Goal: Transaction & Acquisition: Purchase product/service

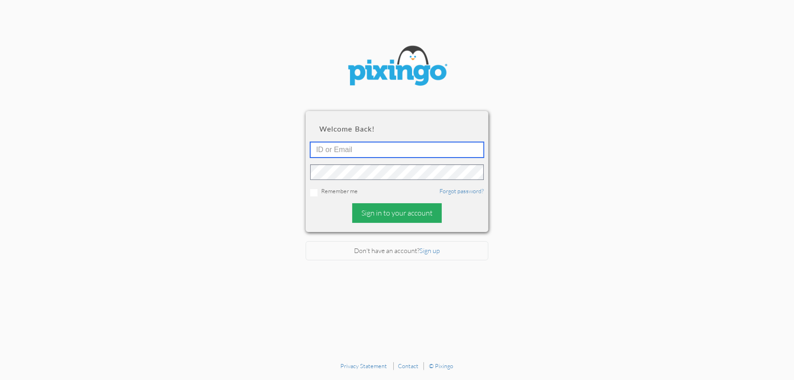
type input "4892"
click at [387, 212] on div "Sign in to your account" at bounding box center [397, 213] width 90 height 20
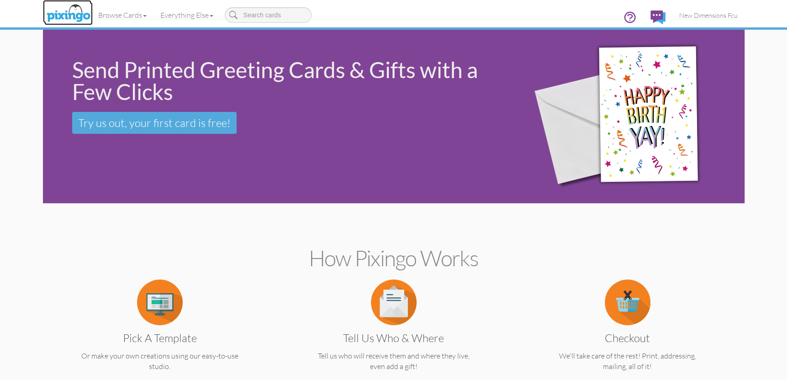
click at [78, 18] on img at bounding box center [68, 13] width 48 height 23
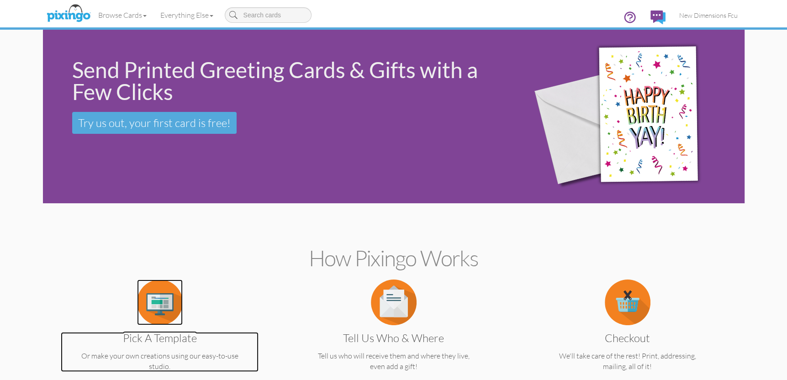
click at [169, 294] on img at bounding box center [160, 303] width 46 height 46
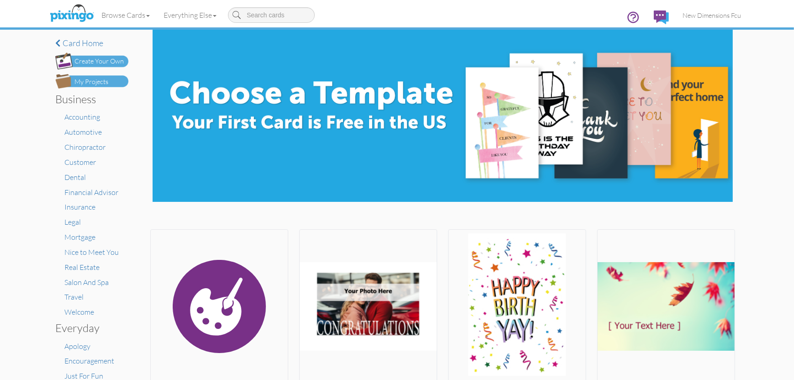
click at [98, 83] on div "My Projects" at bounding box center [91, 82] width 34 height 10
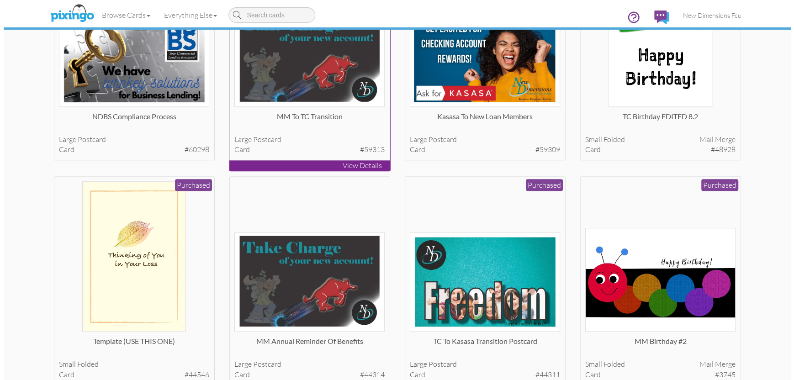
scroll to position [366, 0]
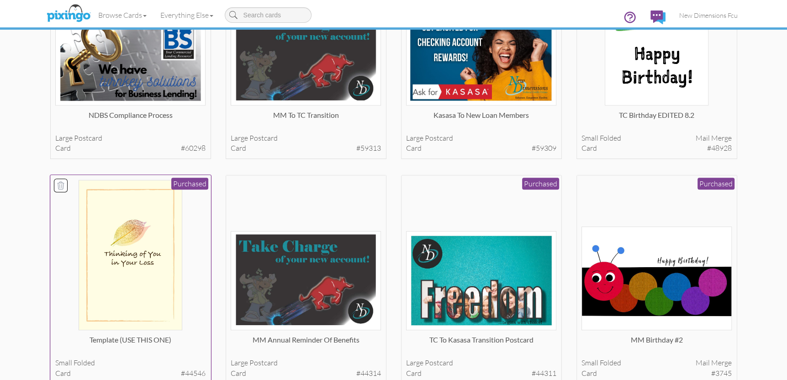
click at [146, 275] on img at bounding box center [131, 255] width 104 height 150
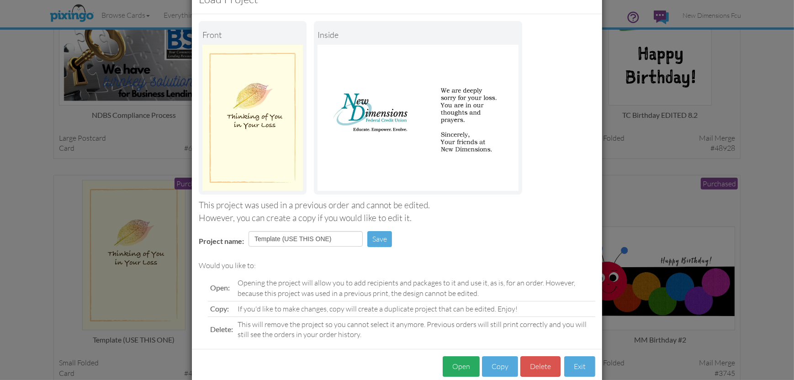
scroll to position [47, 0]
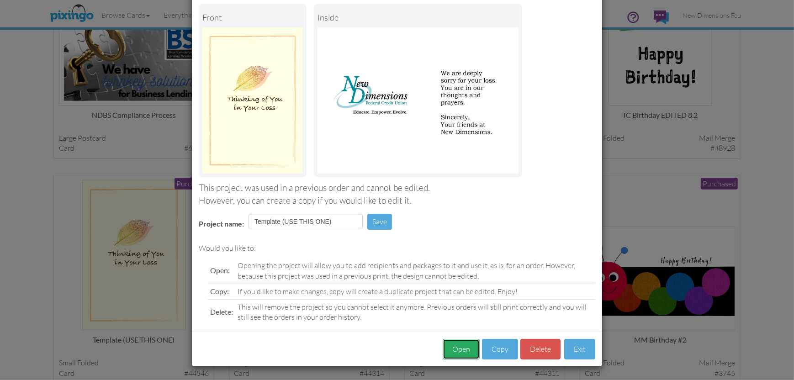
click at [452, 350] on button "Open" at bounding box center [461, 349] width 37 height 21
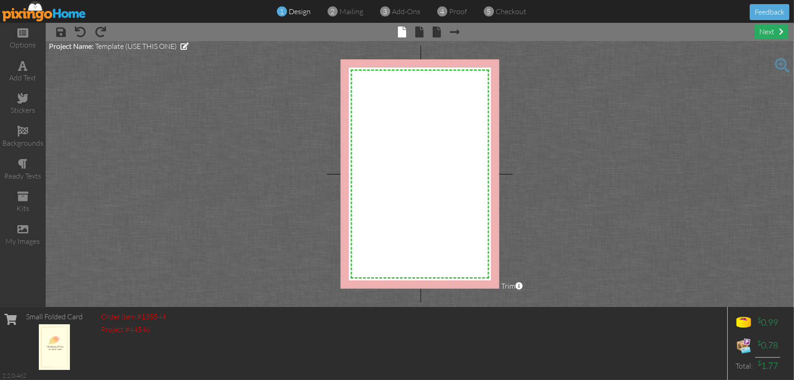
click at [769, 34] on div "next" at bounding box center [771, 31] width 33 height 15
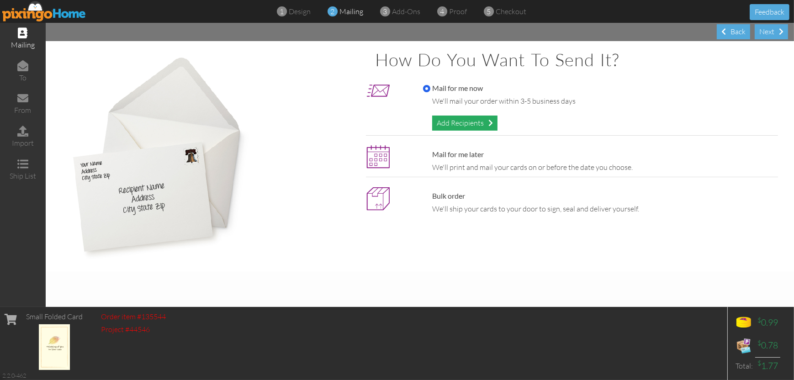
click at [454, 120] on div "Add Recipients" at bounding box center [464, 123] width 65 height 15
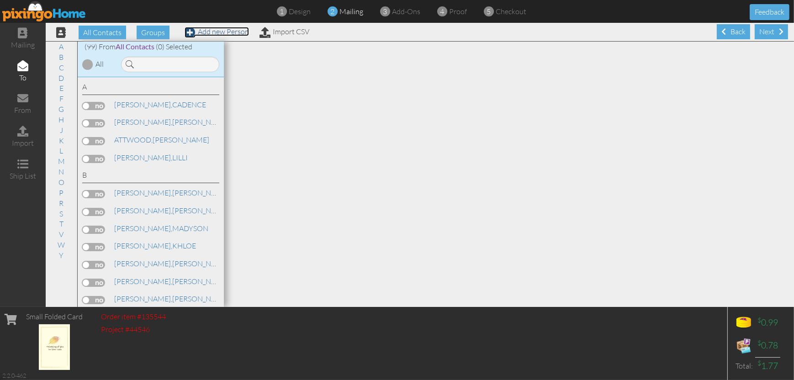
click at [223, 34] on link "Add new Person" at bounding box center [217, 31] width 64 height 9
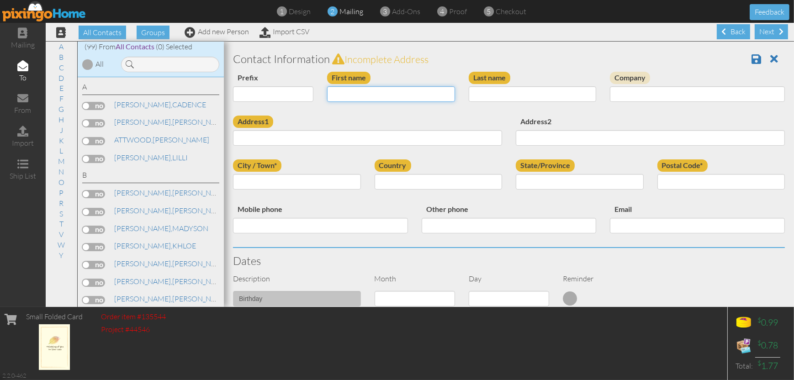
click at [367, 98] on input "First name" at bounding box center [391, 94] width 128 height 16
type input "[PERSON_NAME]"
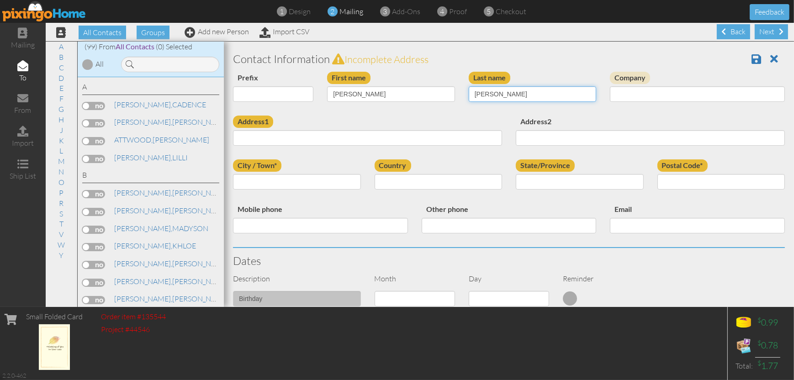
type input "[PERSON_NAME]"
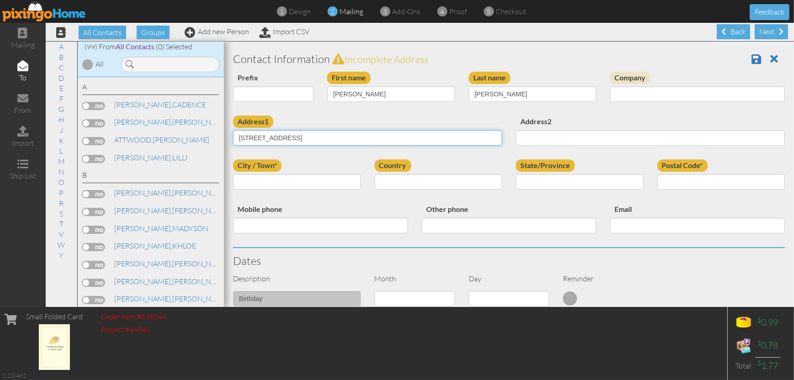
type input "[STREET_ADDRESS]"
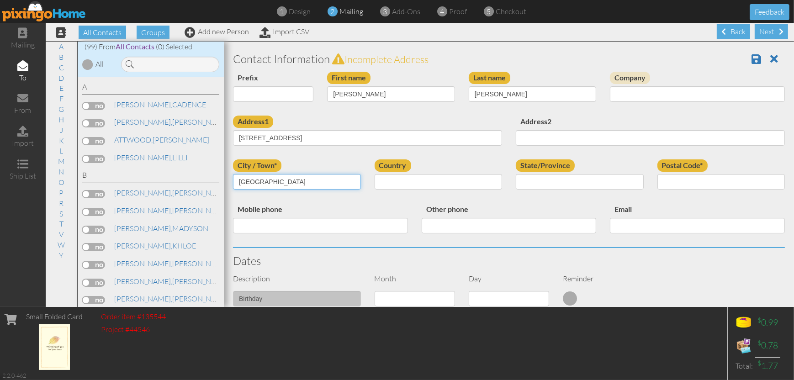
type input "[GEOGRAPHIC_DATA]"
select select "object:2582"
select select "object:2852"
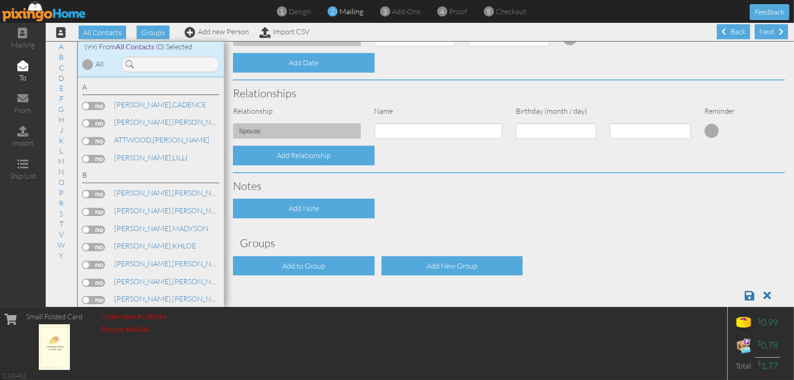
scroll to position [297, 0]
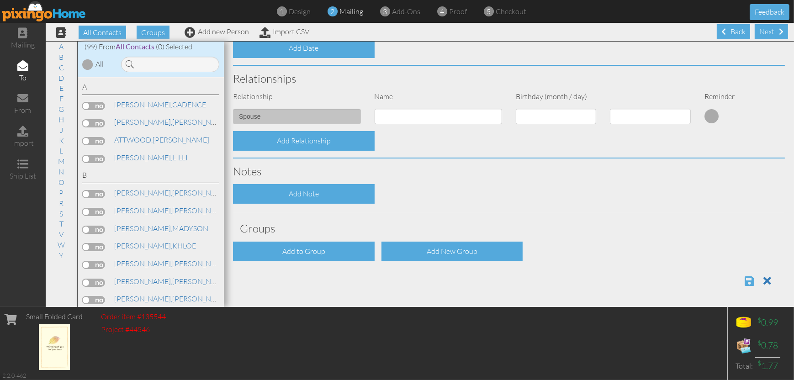
type input "04901"
click at [745, 281] on span at bounding box center [750, 281] width 10 height 11
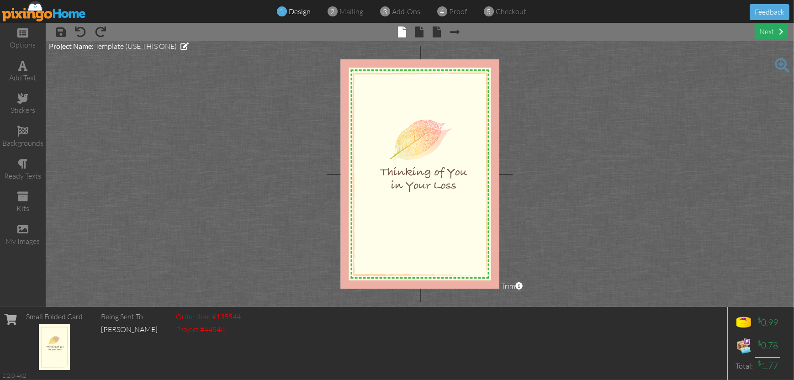
click at [779, 35] on div "next" at bounding box center [771, 31] width 33 height 15
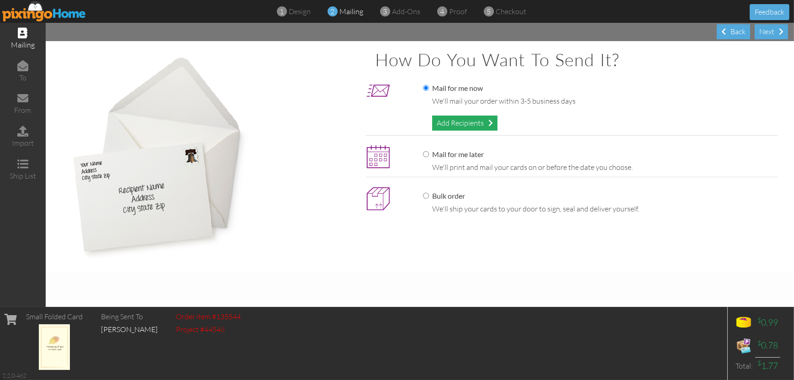
click at [475, 126] on div "Add Recipients" at bounding box center [464, 123] width 65 height 15
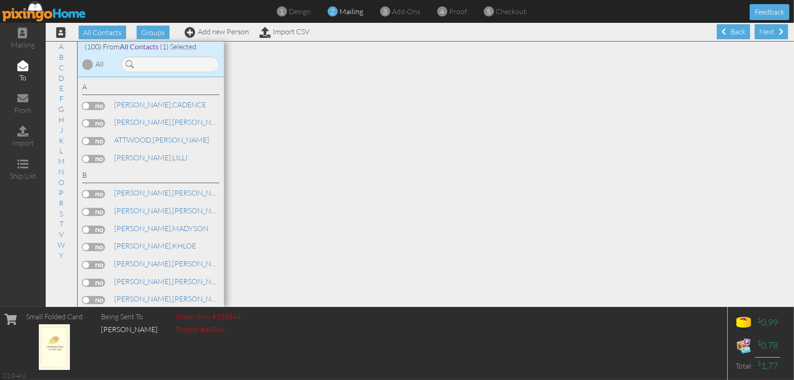
click at [238, 36] on div "All Contacts Groups Add new Person Import CSV" at bounding box center [179, 32] width 265 height 16
click at [239, 34] on link "Add new Person" at bounding box center [217, 31] width 64 height 9
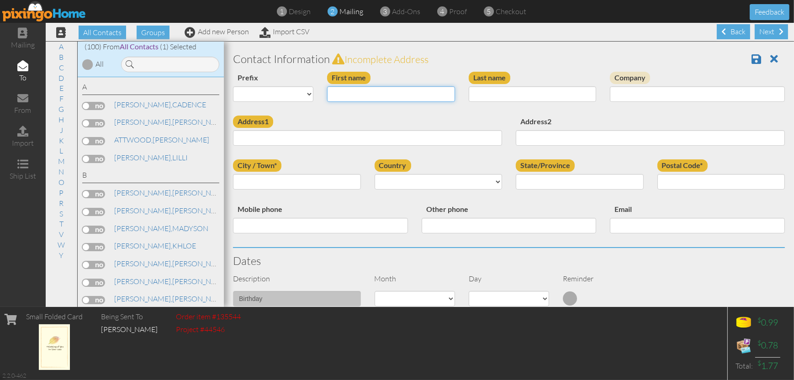
click at [381, 97] on input "First name" at bounding box center [391, 94] width 128 height 16
type input "LAURIE"
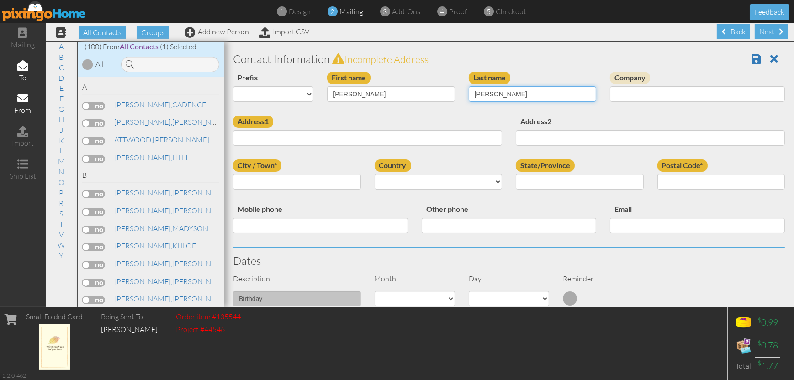
type input "[PERSON_NAME]"
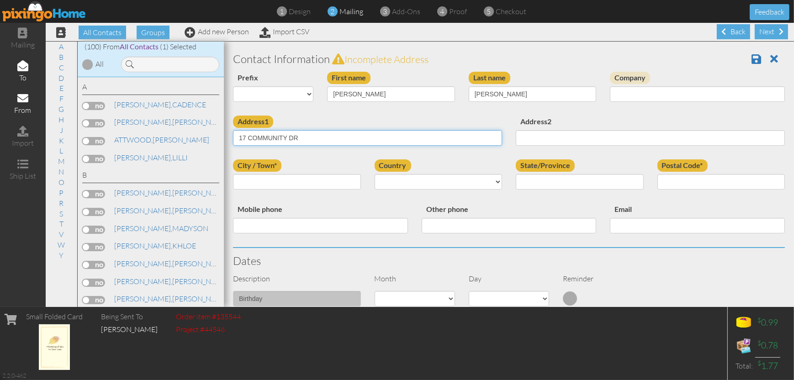
type input "17 COMMUNITY DR"
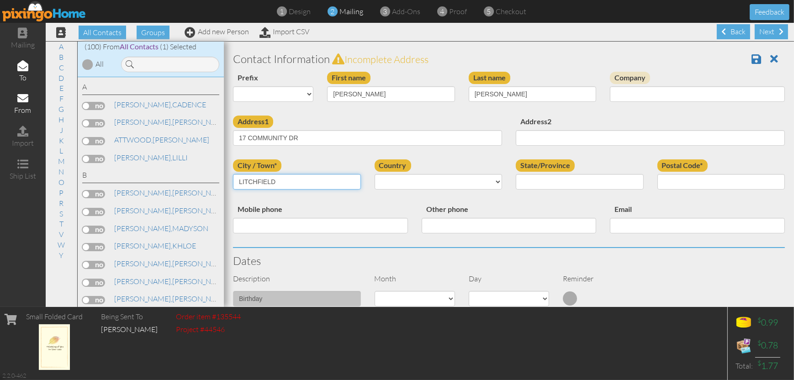
type input "LITCHFIELD"
select select "object:1576"
select select "object:1846"
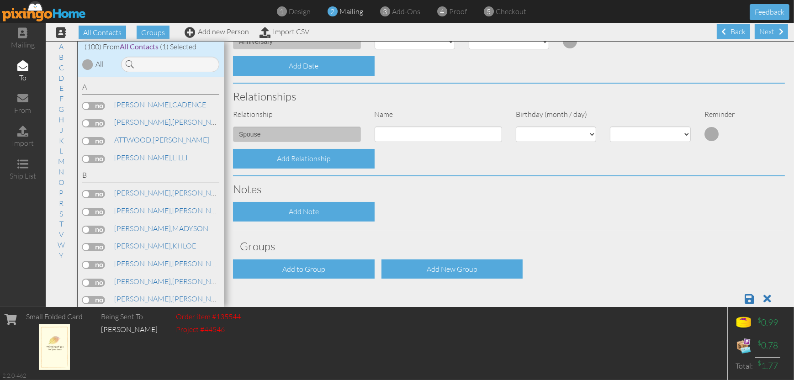
scroll to position [297, 0]
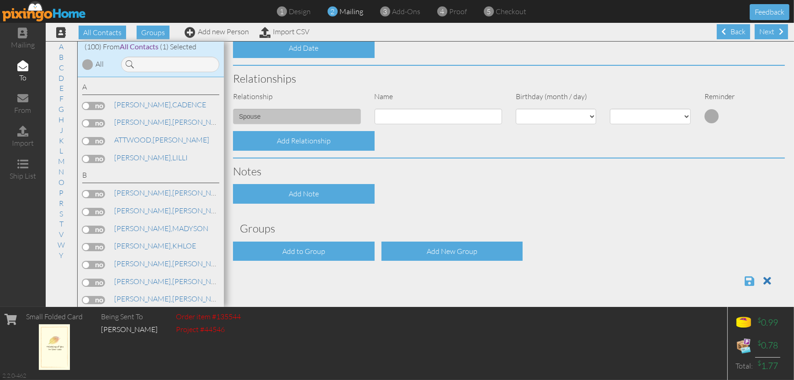
type input "04350"
click at [745, 285] on span at bounding box center [750, 281] width 10 height 11
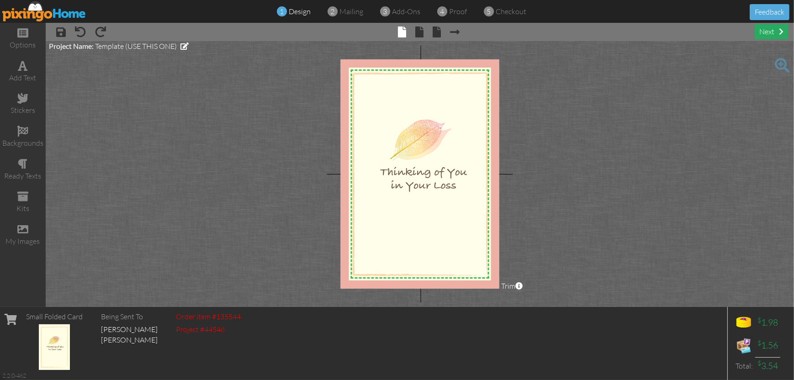
click at [770, 34] on div "next" at bounding box center [771, 31] width 33 height 15
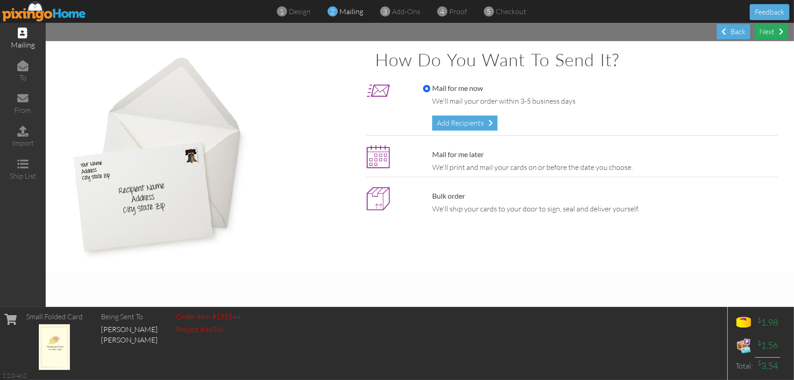
click at [770, 34] on div "Next" at bounding box center [771, 31] width 33 height 15
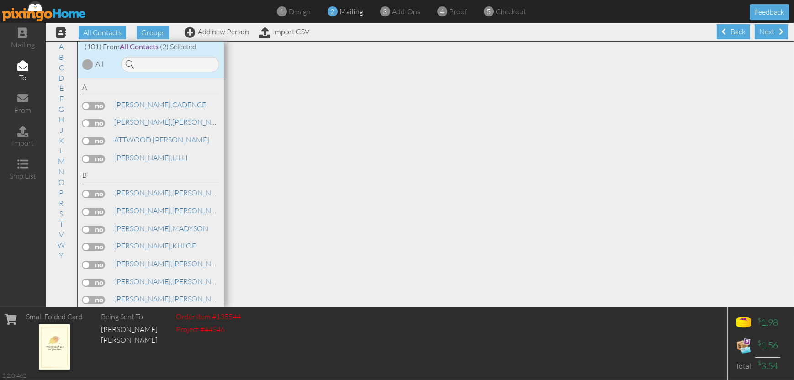
click at [770, 34] on div "Next" at bounding box center [771, 31] width 33 height 15
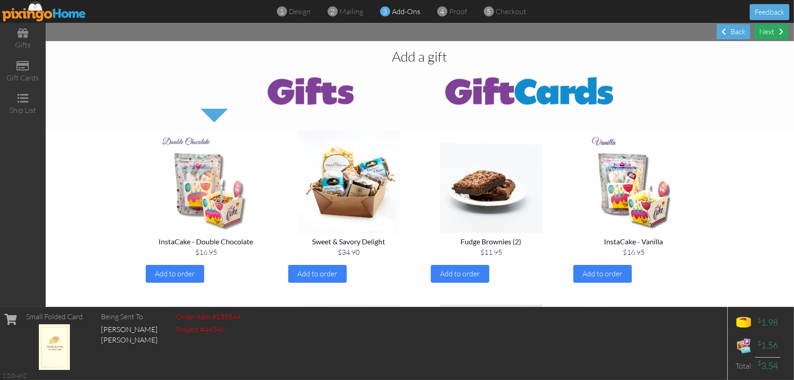
click at [774, 33] on div "Next" at bounding box center [771, 31] width 33 height 15
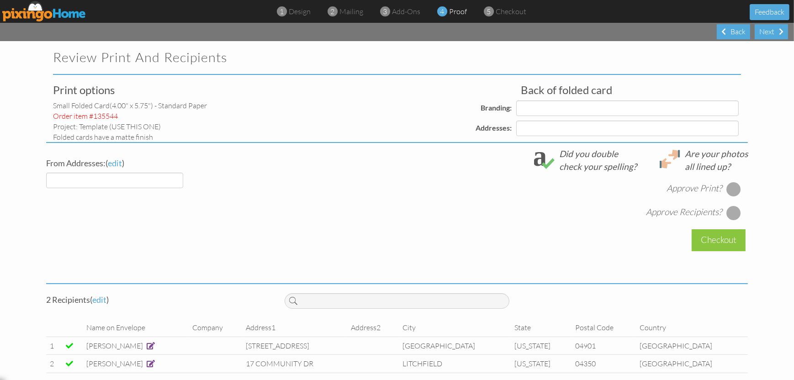
select select "object:1679"
select select "object:1682"
select select "object:1685"
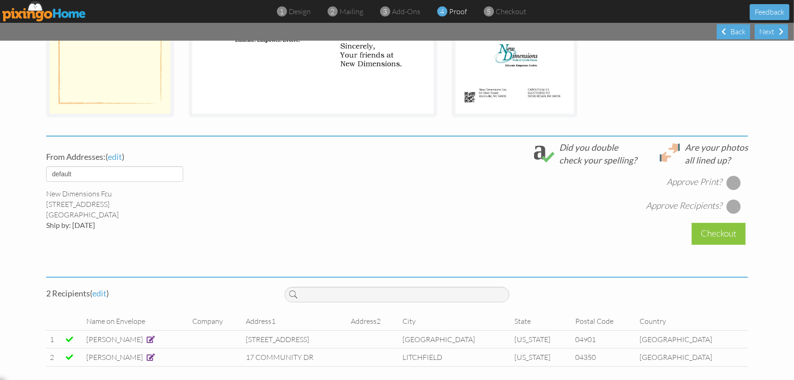
scroll to position [250, 0]
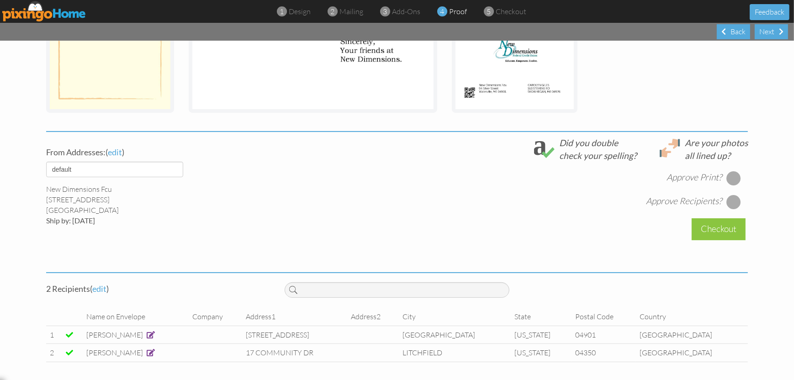
click at [727, 178] on div at bounding box center [734, 178] width 15 height 15
click at [728, 202] on div at bounding box center [734, 202] width 15 height 15
click at [712, 232] on div "Checkout" at bounding box center [719, 228] width 54 height 21
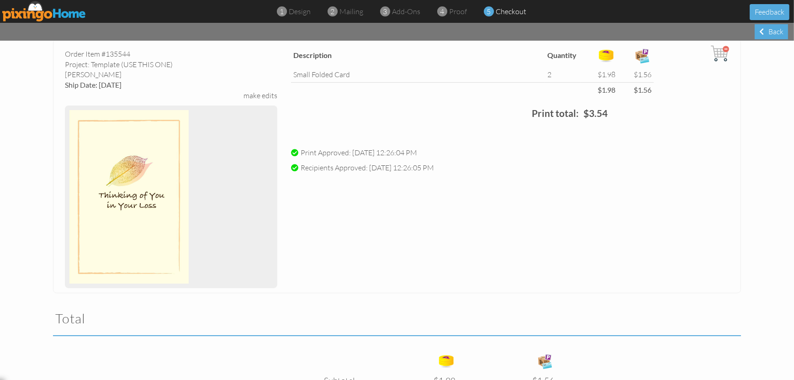
scroll to position [209, 0]
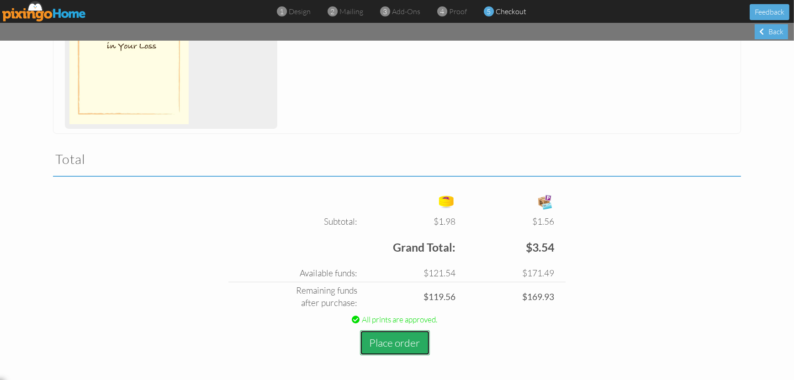
click at [404, 342] on button "Place order" at bounding box center [395, 342] width 70 height 25
